Goal: Transaction & Acquisition: Purchase product/service

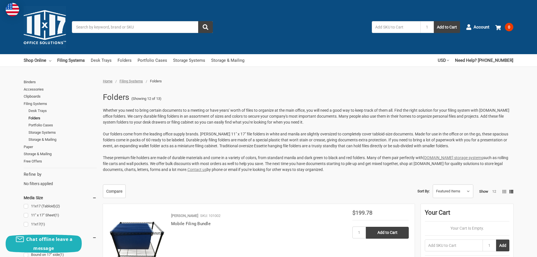
click at [43, 19] on img at bounding box center [45, 27] width 42 height 42
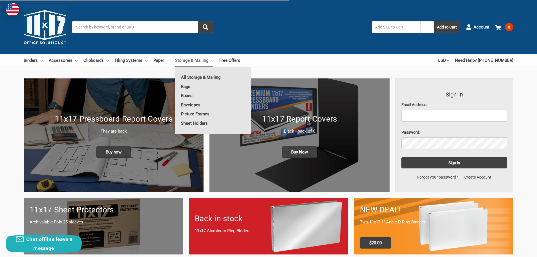
click at [184, 94] on link "Boxes" at bounding box center [213, 95] width 76 height 9
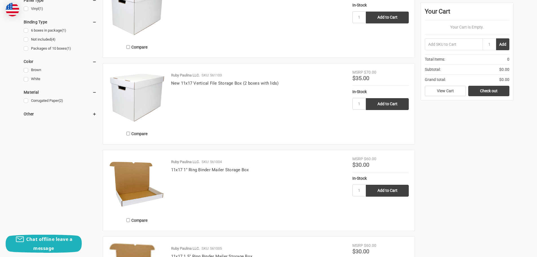
scroll to position [113, 0]
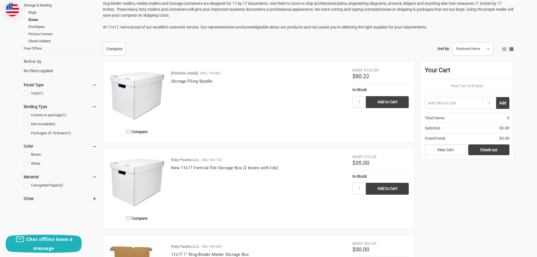
click at [135, 177] on img at bounding box center [137, 182] width 56 height 56
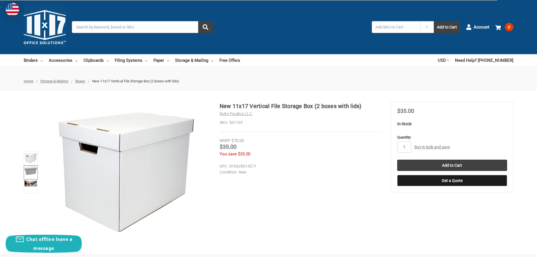
click at [26, 173] on img at bounding box center [31, 170] width 12 height 9
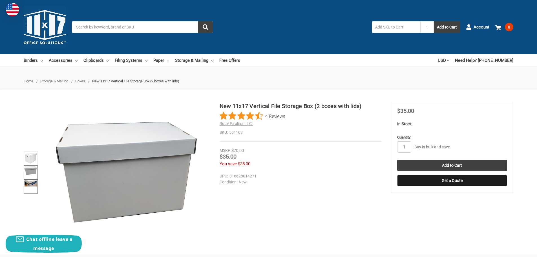
click at [32, 184] on img at bounding box center [31, 183] width 12 height 6
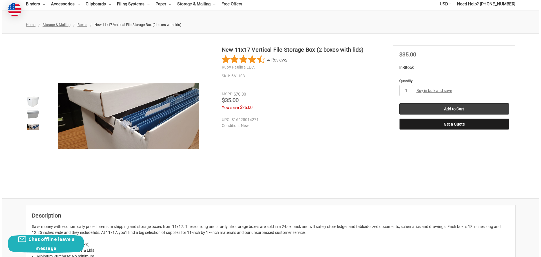
scroll to position [28, 0]
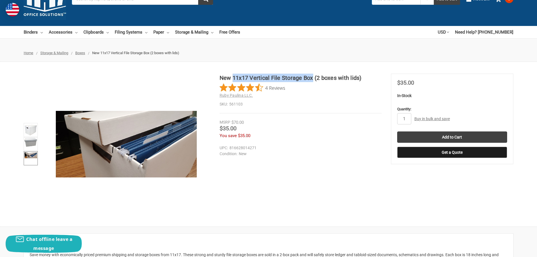
drag, startPoint x: 233, startPoint y: 77, endPoint x: 312, endPoint y: 78, distance: 78.6
click at [312, 78] on h1 "New 11x17 Vertical File Storage Box (2 boxes with lids)" at bounding box center [301, 78] width 162 height 8
copy h1 "11x17 Vertical File Storage Box"
click at [530, 91] on div "New 11x17 Vertical File Storage Box (2 boxes with lids) 4 Reviews Ruby Paulina …" at bounding box center [268, 144] width 537 height 141
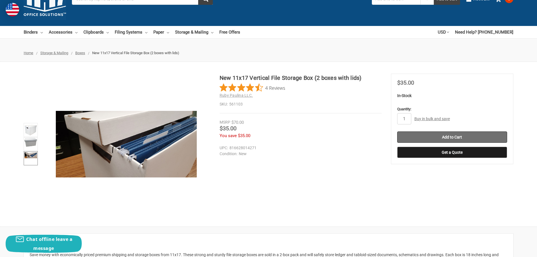
click at [456, 136] on input "Add to Cart" at bounding box center [452, 136] width 110 height 11
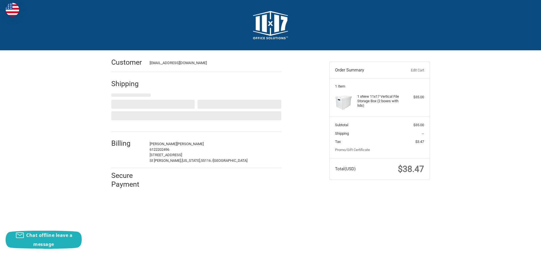
select select "US"
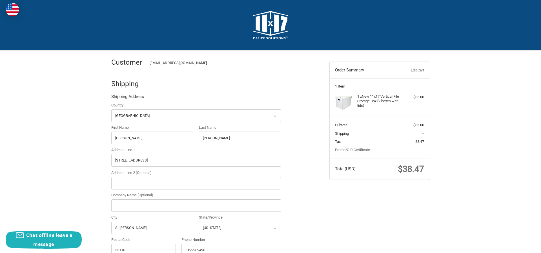
select select "MN"
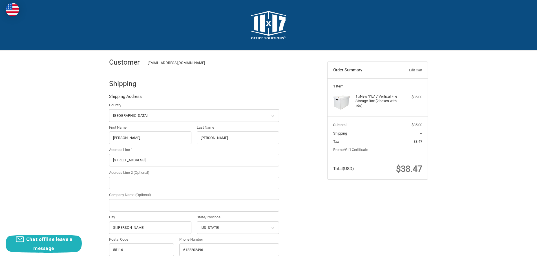
radio input "true"
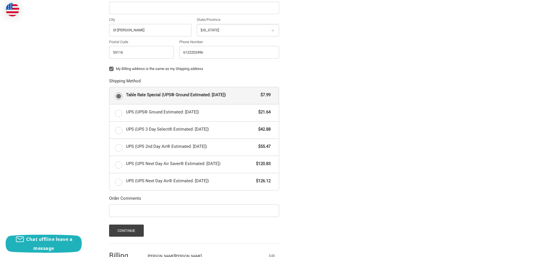
scroll to position [253, 0]
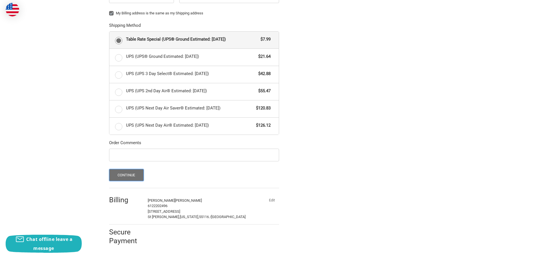
click at [126, 169] on button "Continue" at bounding box center [126, 175] width 35 height 12
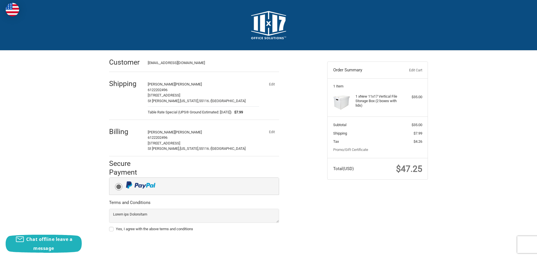
scroll to position [18, 0]
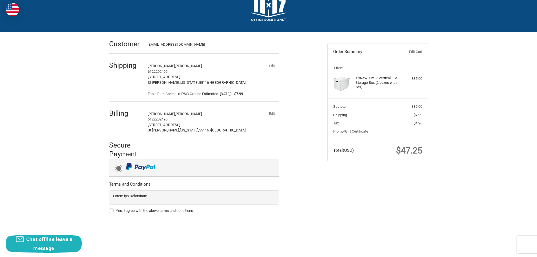
click at [111, 211] on label "Yes, I agree with the above terms and conditions" at bounding box center [194, 210] width 170 height 5
click at [109, 208] on input "Yes, I agree with the above terms and conditions" at bounding box center [109, 208] width 0 height 0
checkbox input "true"
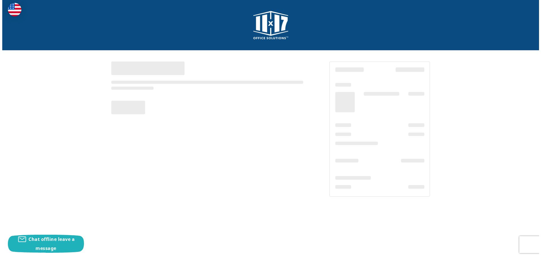
scroll to position [0, 0]
